Goal: Information Seeking & Learning: Learn about a topic

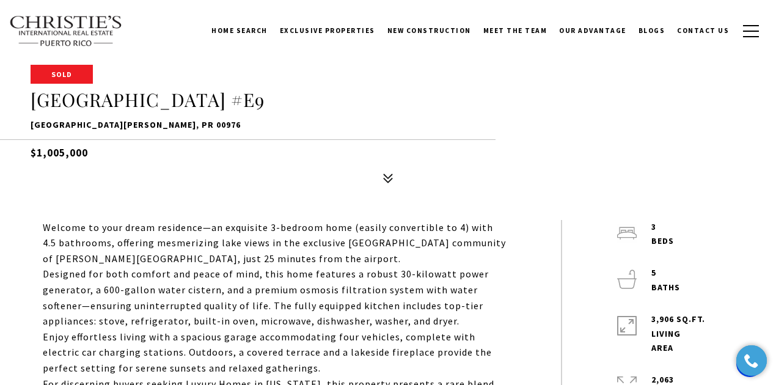
scroll to position [318, 0]
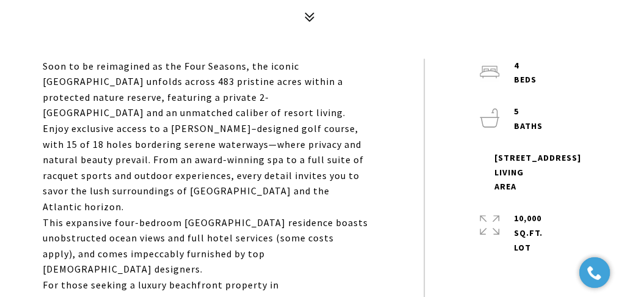
scroll to position [407, 0]
click at [206, 195] on p "Enjoy exclusive access to a [PERSON_NAME]–designed golf course, with 15 of 18 h…" at bounding box center [206, 168] width 326 height 94
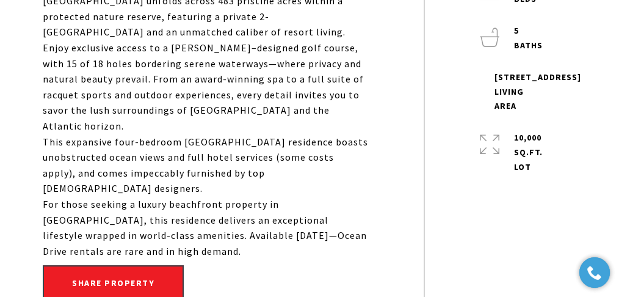
scroll to position [489, 0]
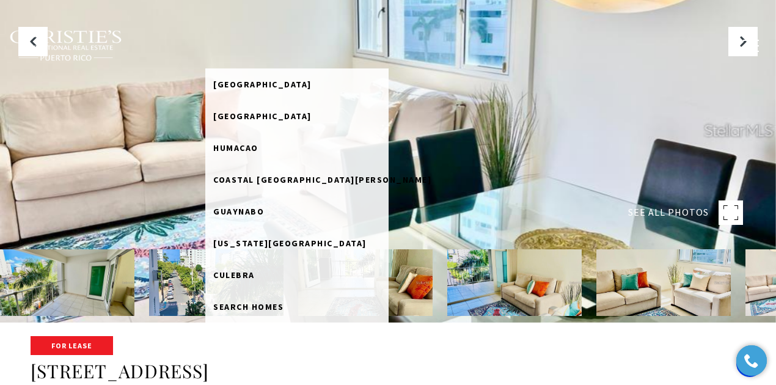
scroll to position [203, 0]
